Goal: Find specific page/section: Find specific page/section

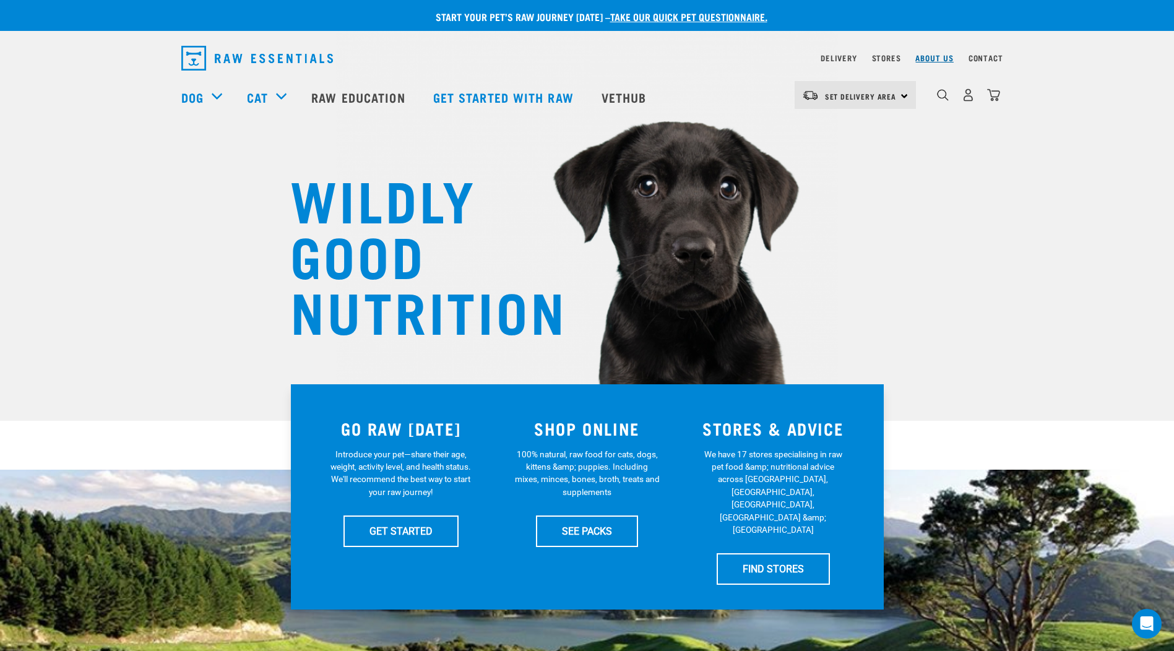
click at [932, 56] on link "About Us" at bounding box center [935, 58] width 38 height 4
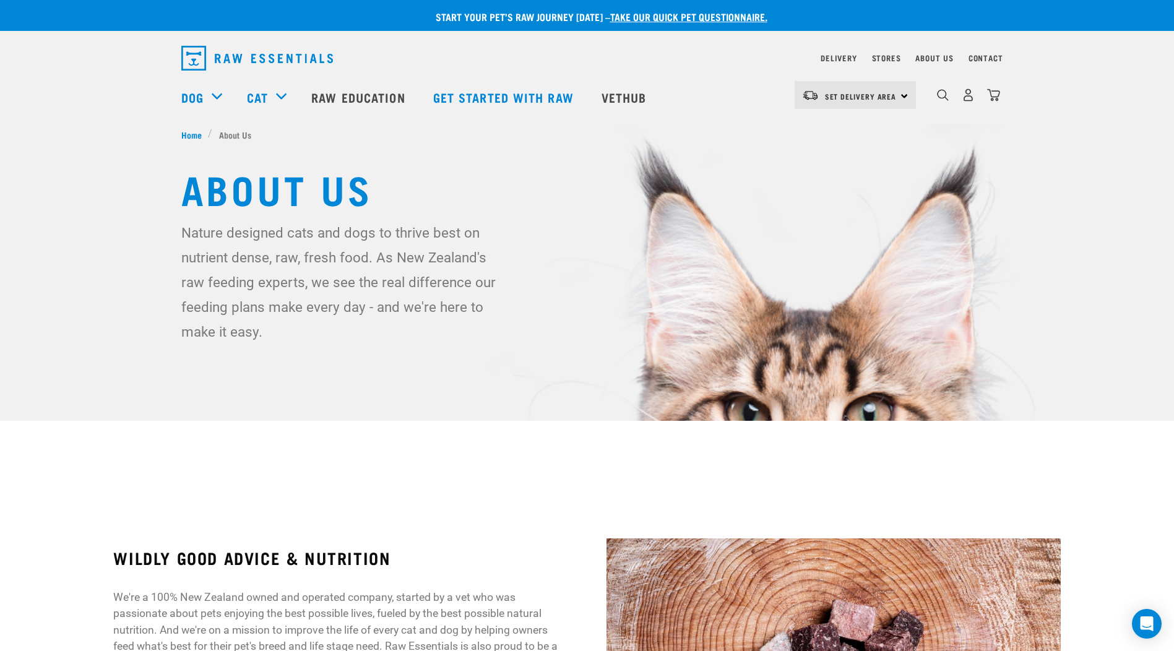
click at [986, 52] on div "Contact" at bounding box center [986, 58] width 35 height 15
click at [989, 58] on link "Contact" at bounding box center [986, 58] width 35 height 4
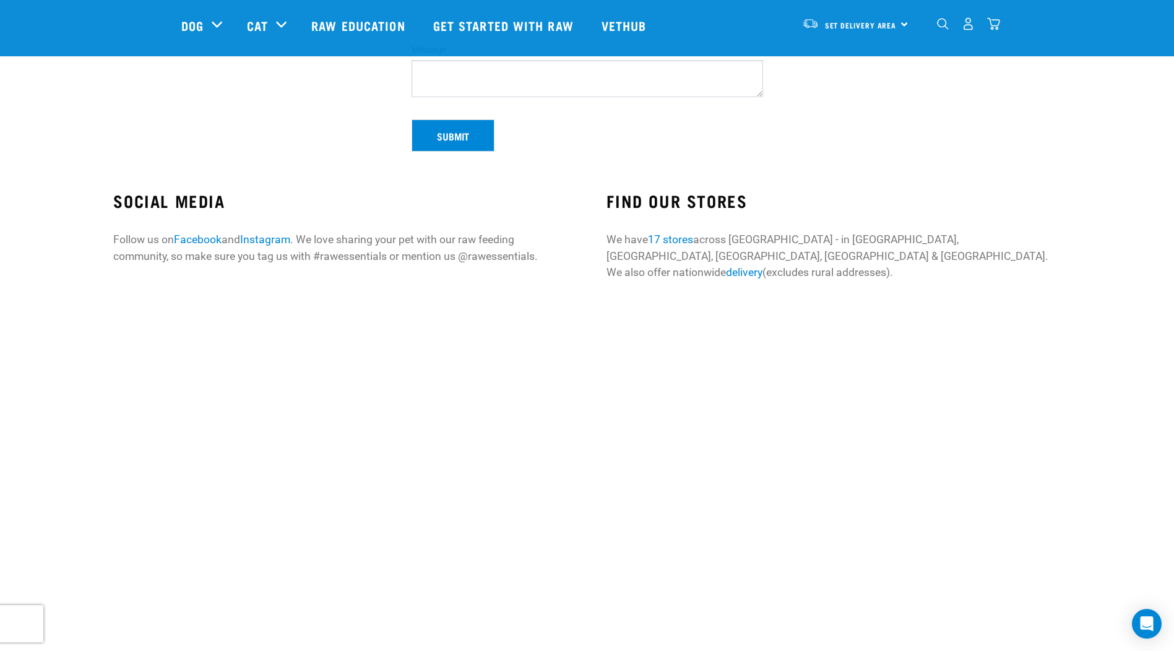
scroll to position [329, 0]
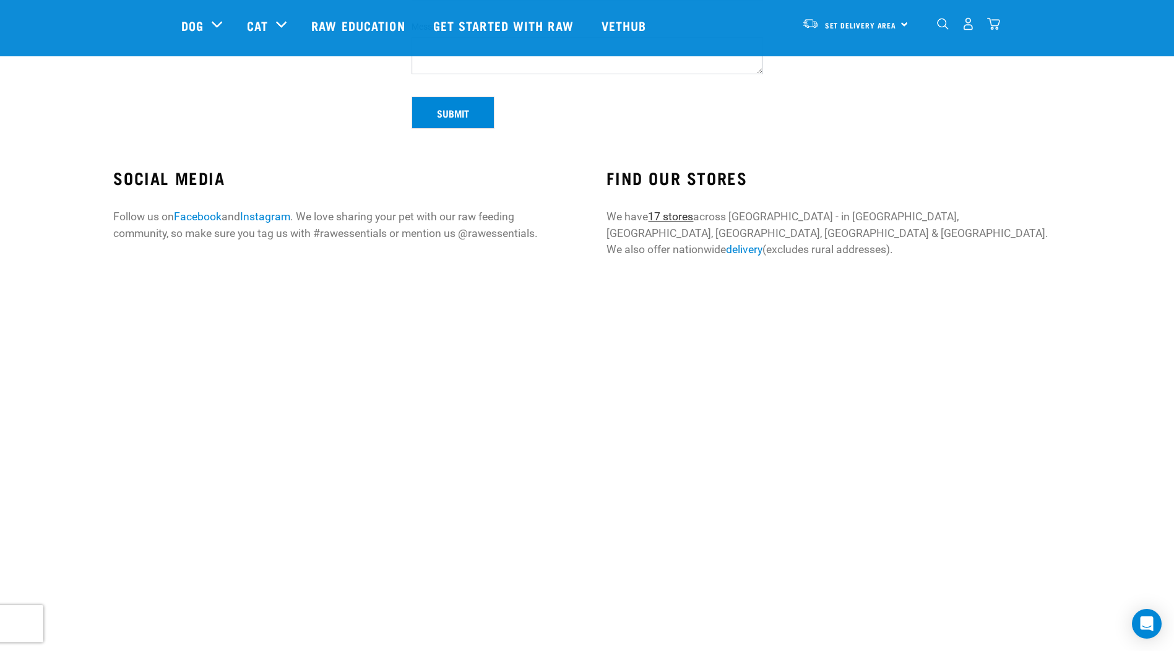
click at [683, 217] on link "17 stores" at bounding box center [670, 216] width 45 height 12
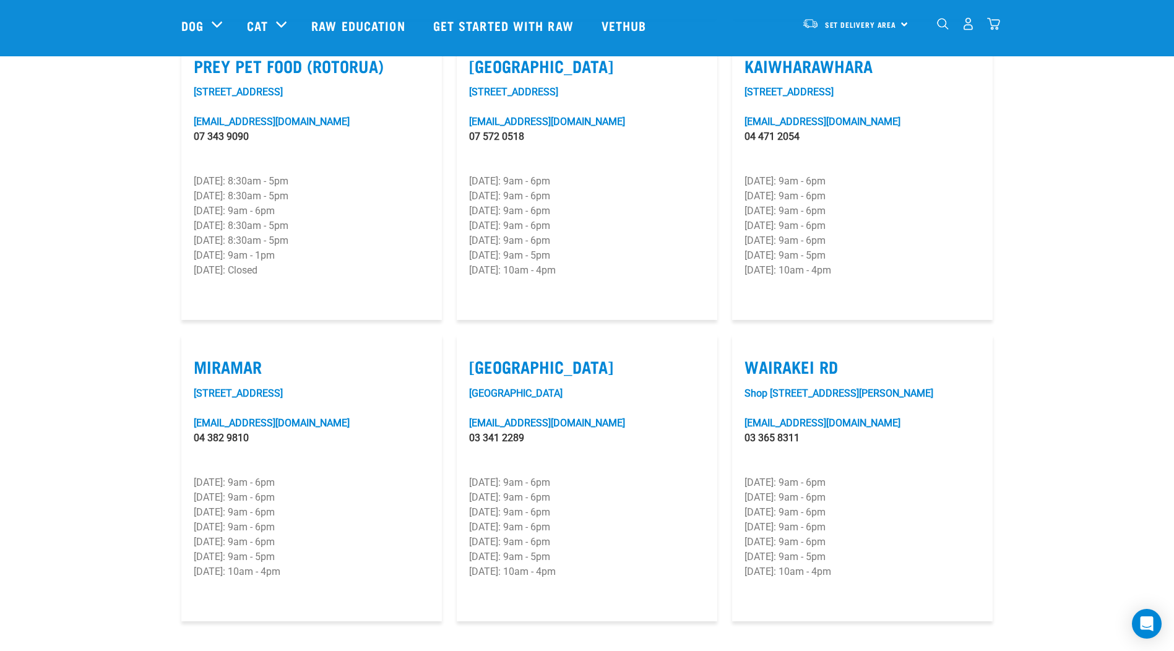
scroll to position [1548, 0]
